Goal: Find specific page/section: Find specific page/section

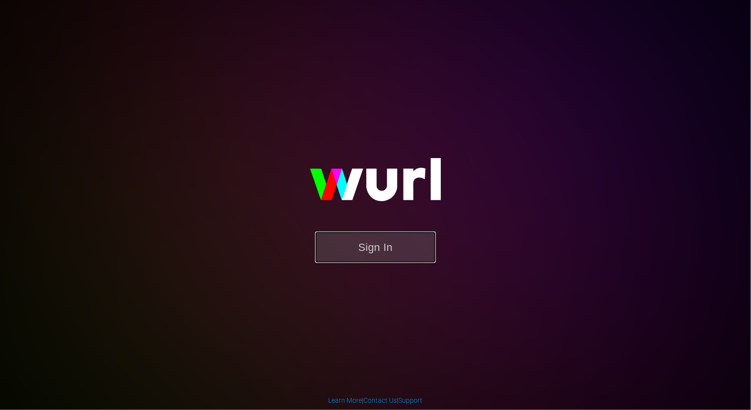
drag, startPoint x: 0, startPoint y: 0, endPoint x: 401, endPoint y: 244, distance: 469.2
click at [401, 244] on button "Sign In" at bounding box center [375, 246] width 121 height 31
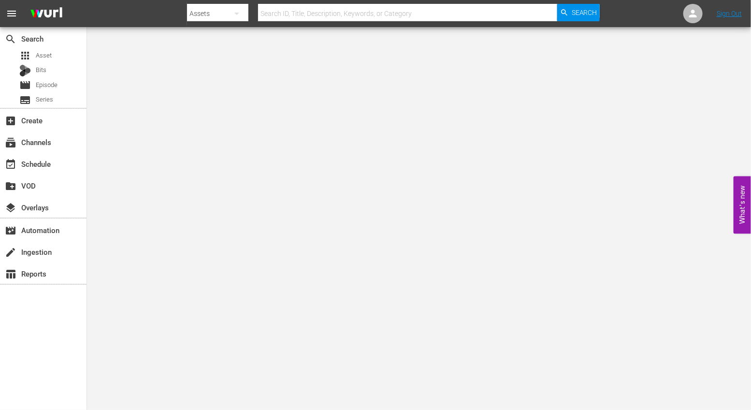
click at [275, 13] on input "text" at bounding box center [407, 13] width 299 height 23
type input "between the flag"
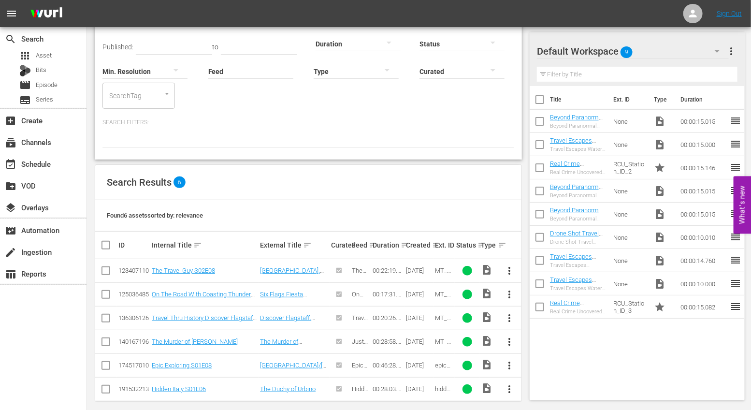
scroll to position [76, 0]
